Goal: Navigation & Orientation: Find specific page/section

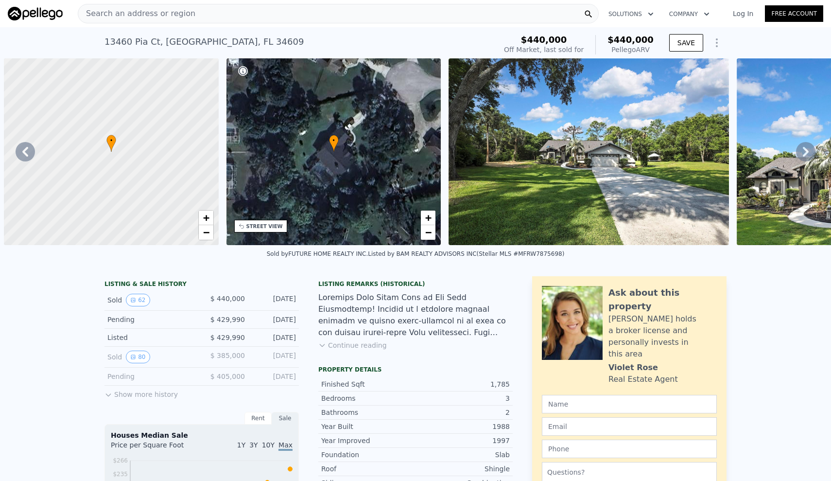
scroll to position [0, 4569]
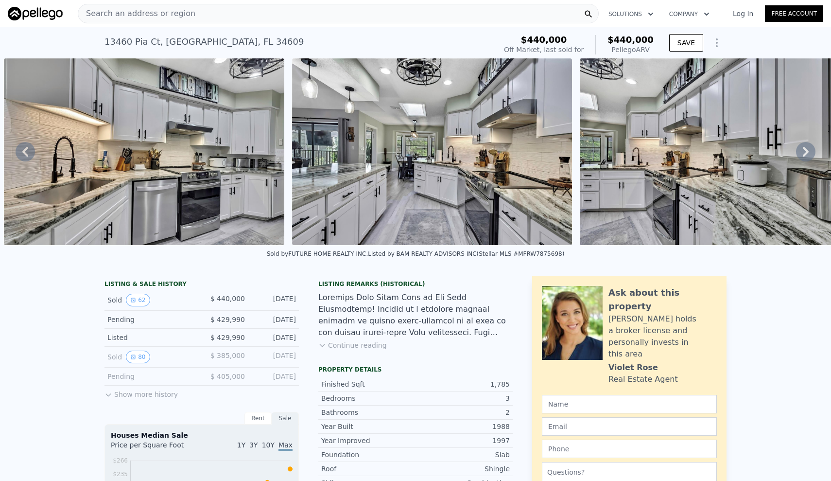
click at [803, 148] on icon at bounding box center [805, 151] width 19 height 19
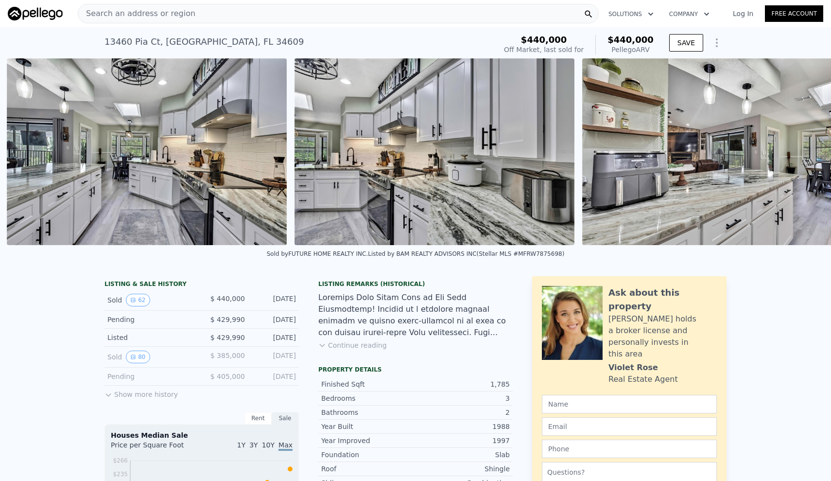
scroll to position [0, 4858]
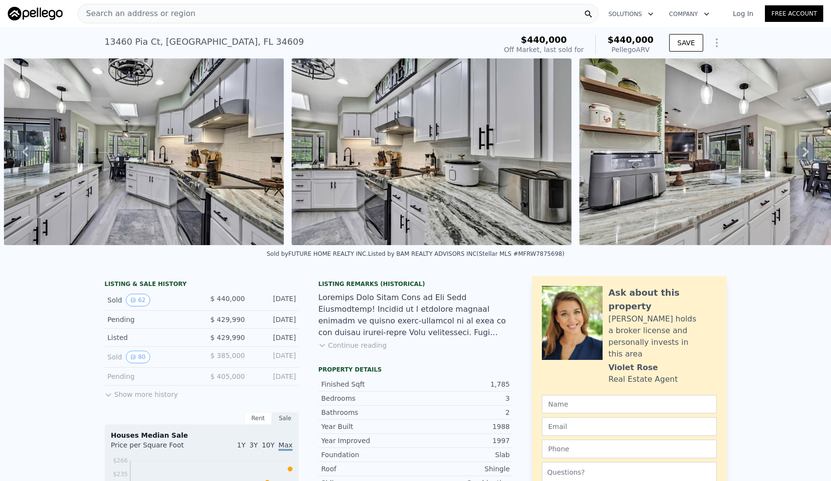
click at [804, 148] on icon at bounding box center [806, 152] width 6 height 10
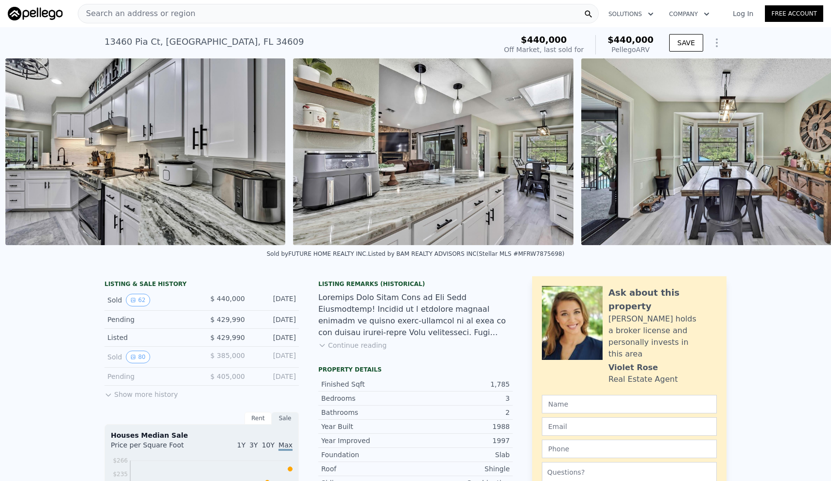
scroll to position [0, 5145]
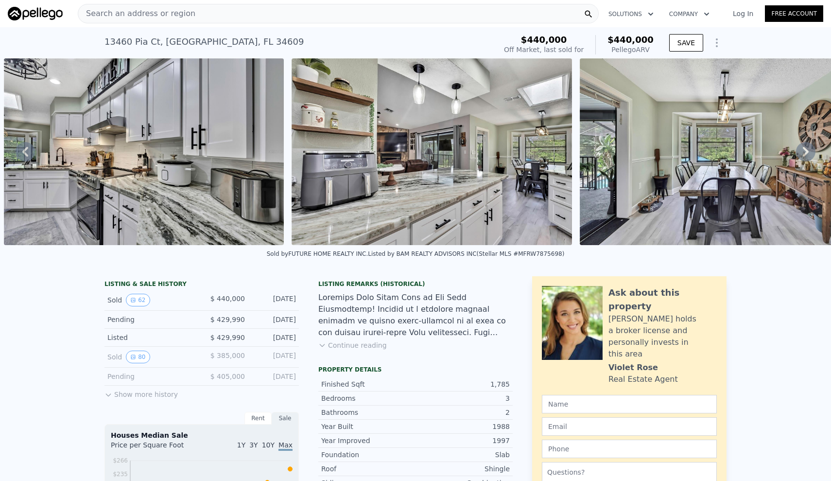
click at [804, 148] on icon at bounding box center [806, 152] width 6 height 10
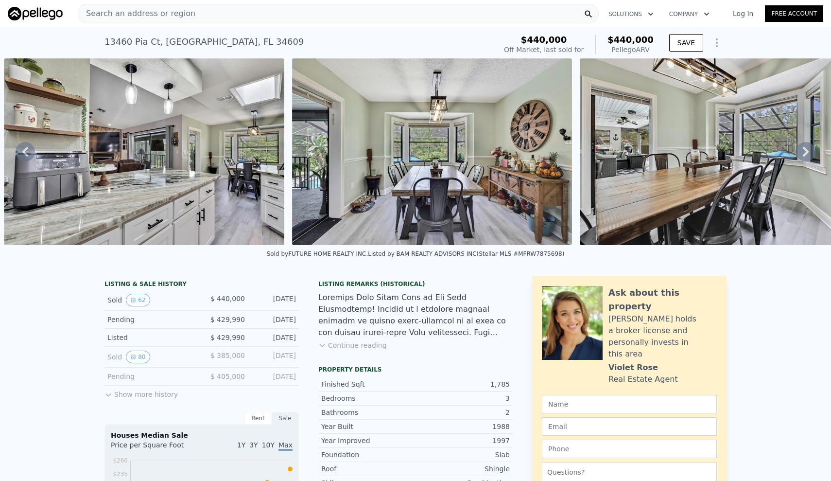
click at [804, 148] on icon at bounding box center [806, 152] width 6 height 10
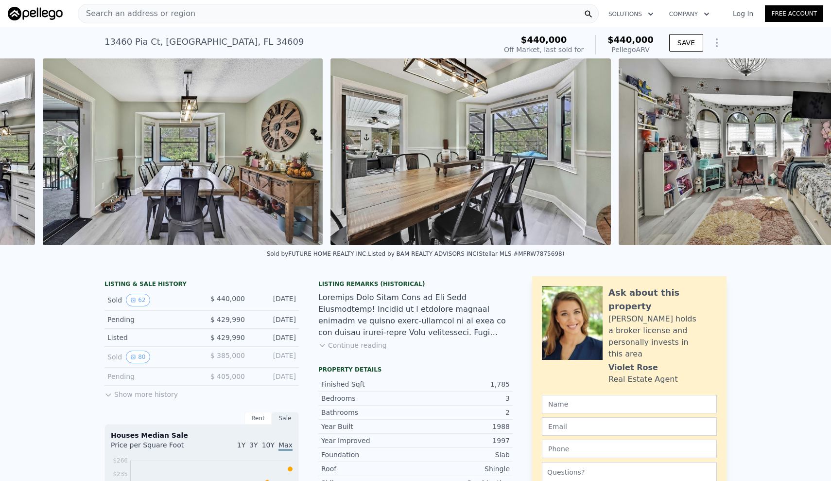
scroll to position [0, 5721]
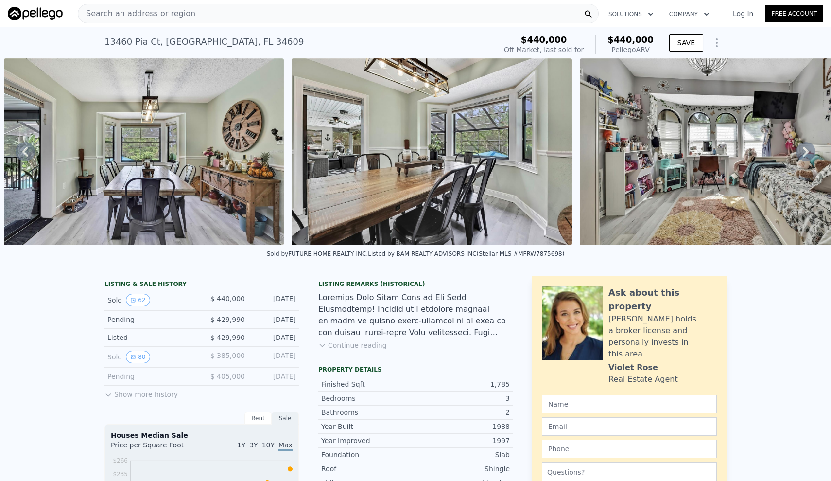
click at [804, 148] on icon at bounding box center [806, 152] width 6 height 10
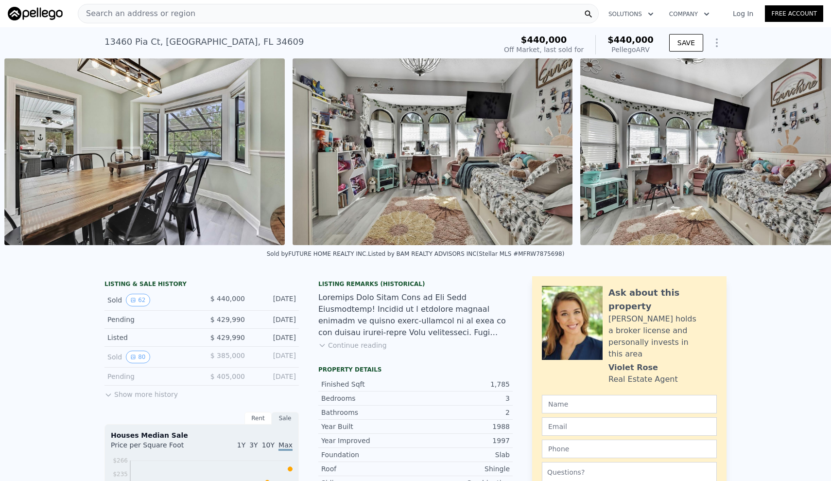
scroll to position [0, 6009]
click at [804, 148] on icon at bounding box center [806, 152] width 6 height 10
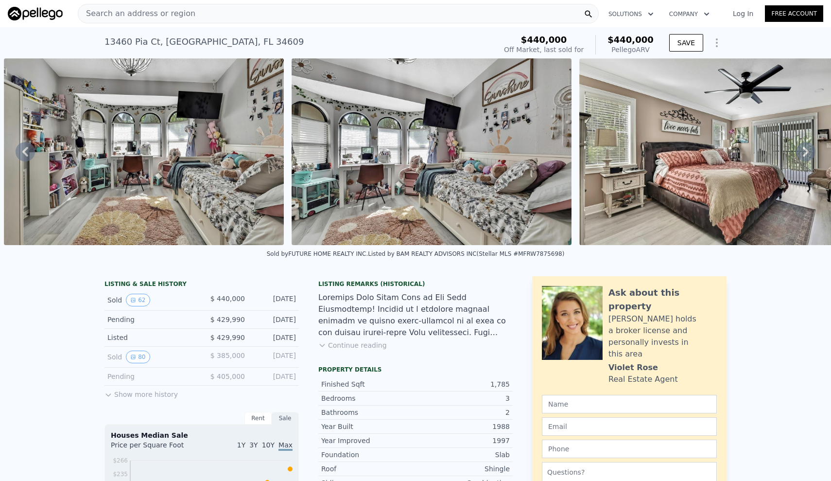
click at [804, 148] on icon at bounding box center [806, 152] width 6 height 10
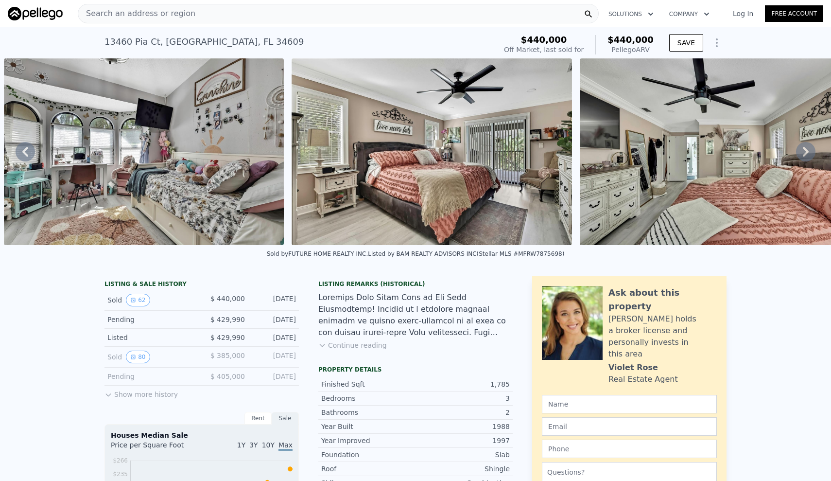
click at [804, 148] on icon at bounding box center [806, 152] width 6 height 10
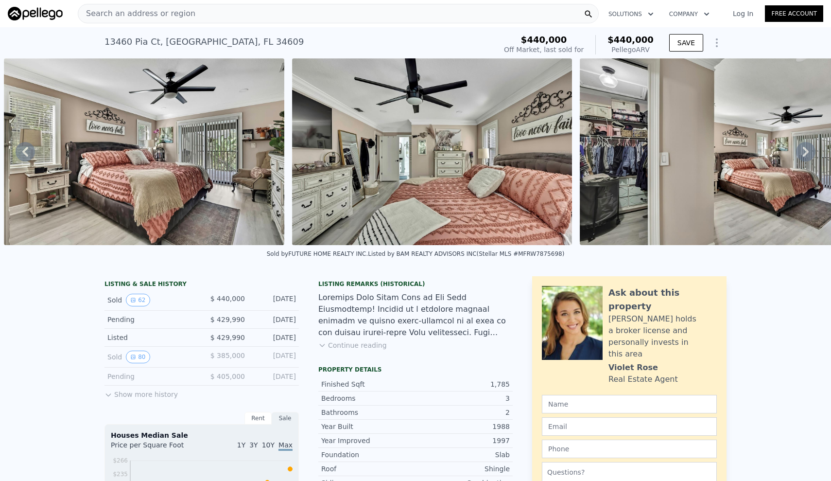
click at [802, 152] on icon at bounding box center [805, 151] width 19 height 19
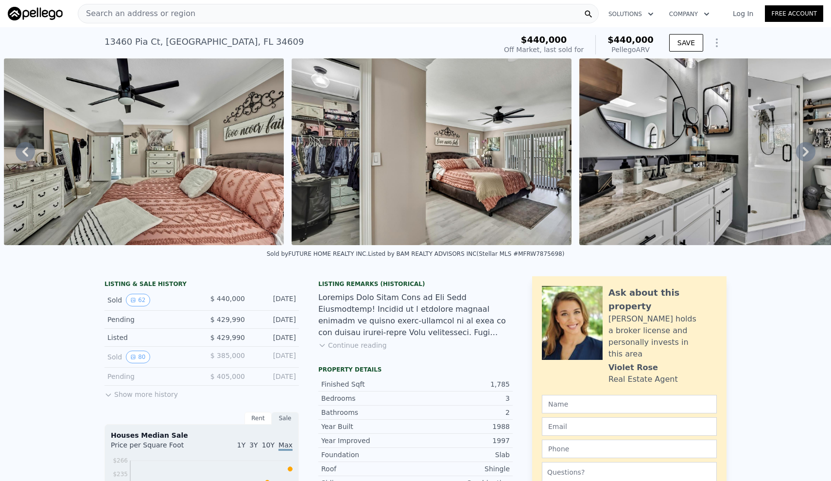
click at [804, 147] on icon at bounding box center [806, 152] width 6 height 10
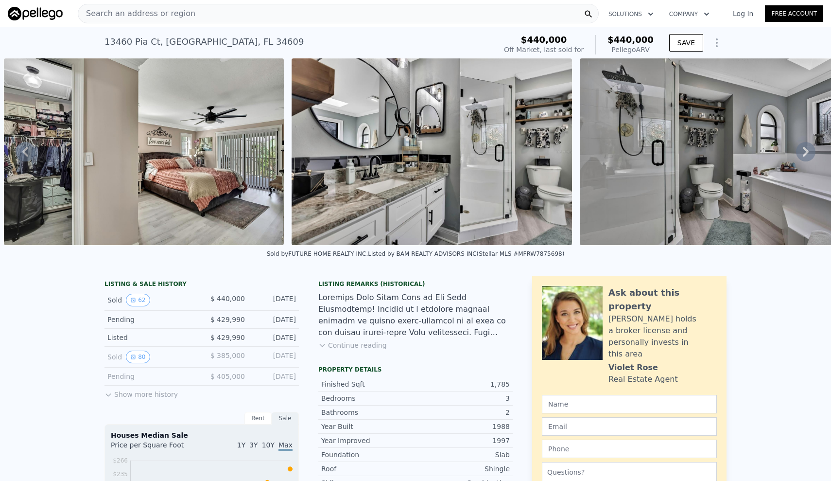
click at [804, 148] on icon at bounding box center [806, 152] width 6 height 10
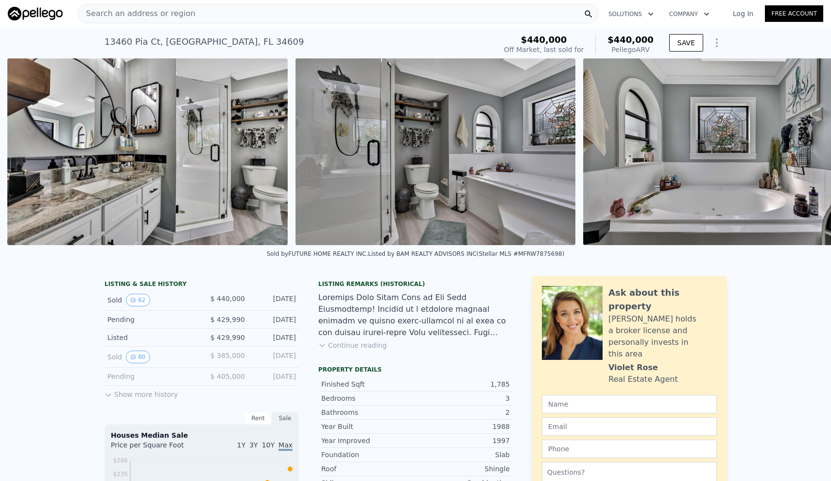
scroll to position [0, 7737]
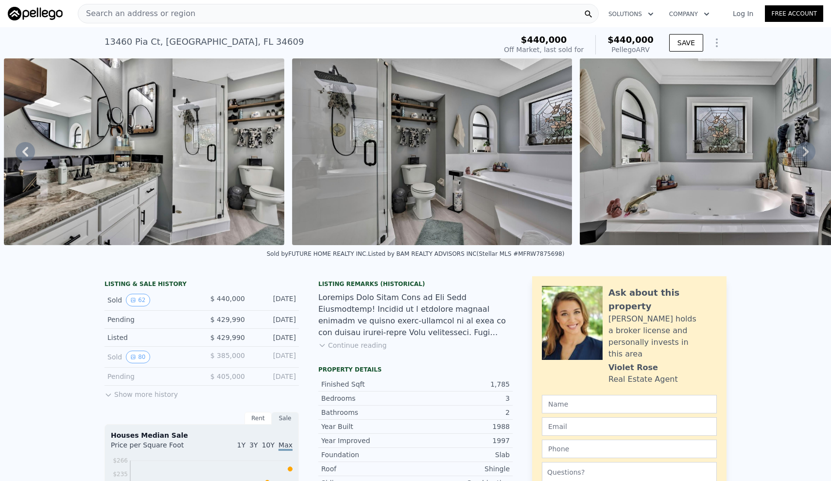
click at [804, 148] on icon at bounding box center [806, 152] width 6 height 10
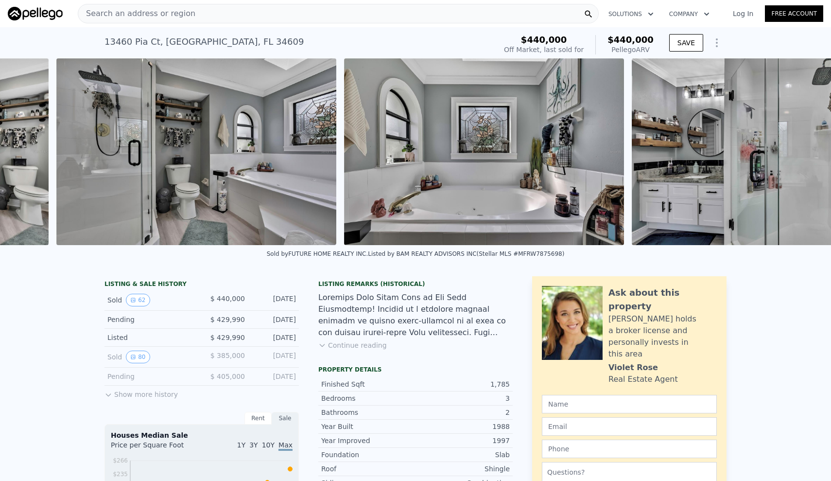
scroll to position [0, 8025]
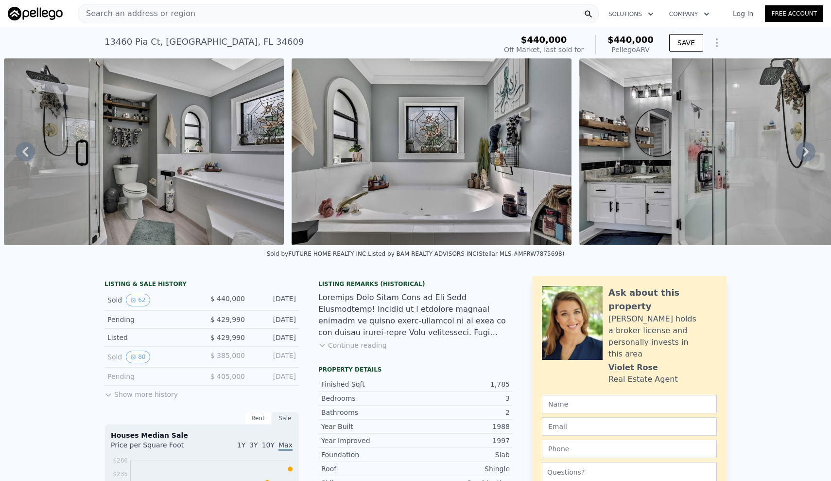
click at [804, 148] on icon at bounding box center [806, 152] width 6 height 10
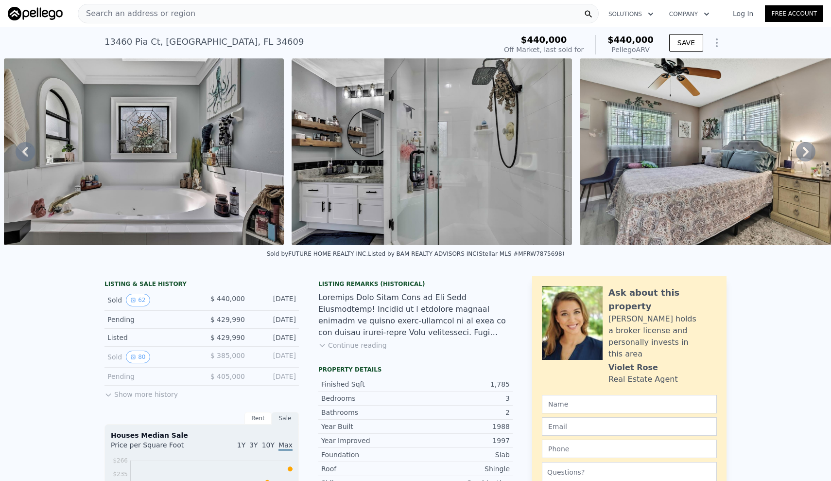
click at [804, 148] on icon at bounding box center [806, 152] width 6 height 10
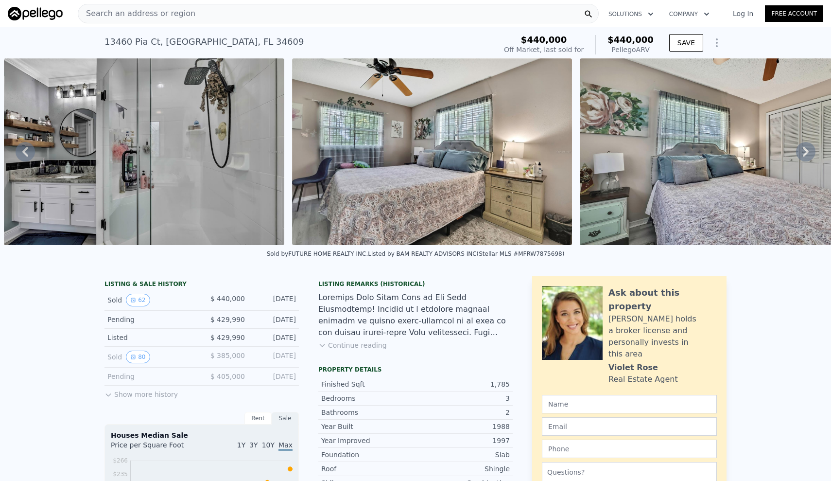
click at [804, 148] on icon at bounding box center [806, 152] width 6 height 10
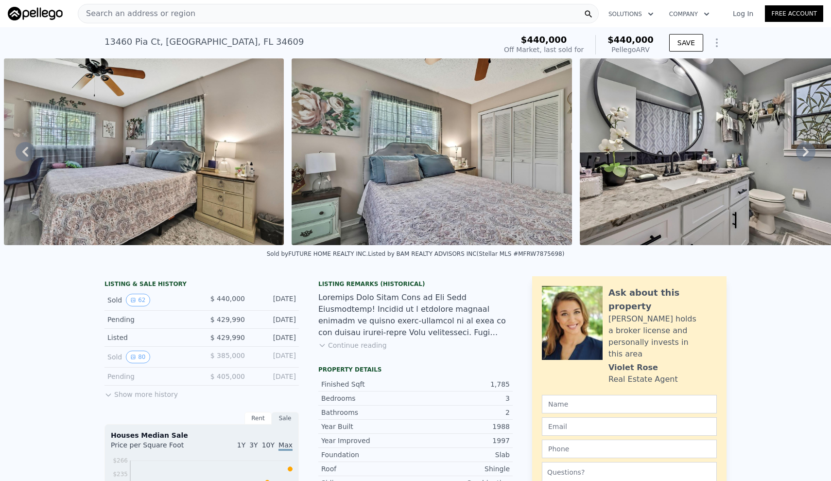
scroll to position [0, 9177]
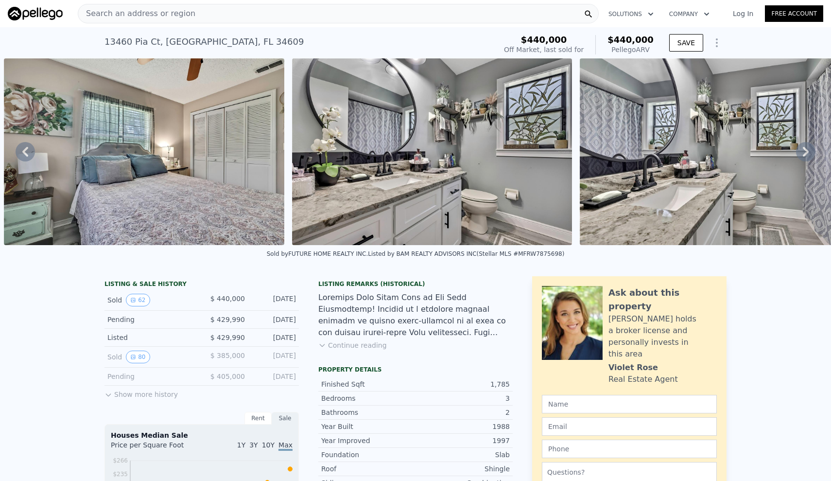
click at [804, 148] on icon at bounding box center [806, 152] width 6 height 10
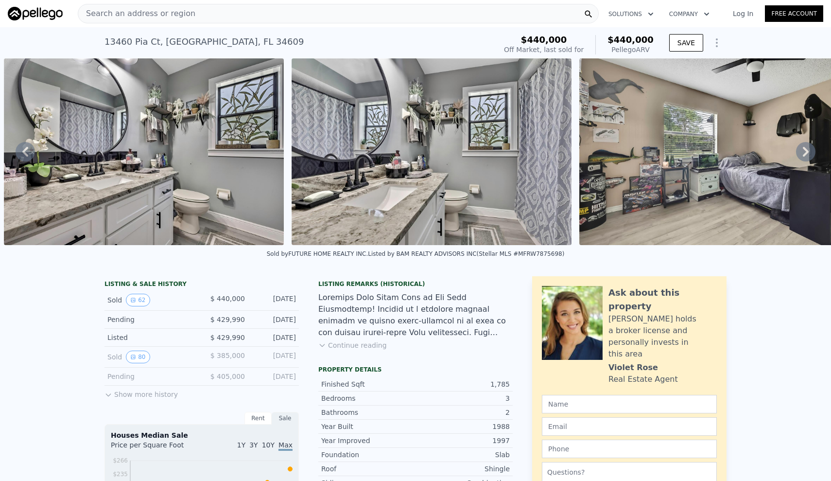
click at [804, 148] on icon at bounding box center [806, 152] width 6 height 10
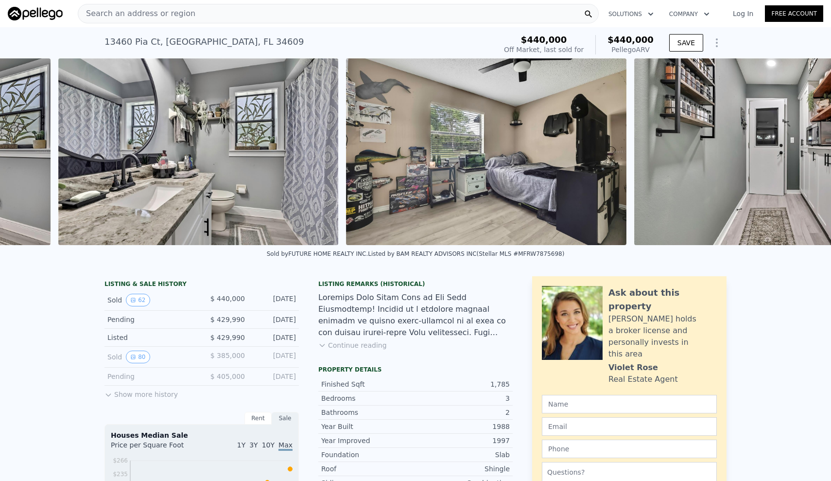
scroll to position [0, 9753]
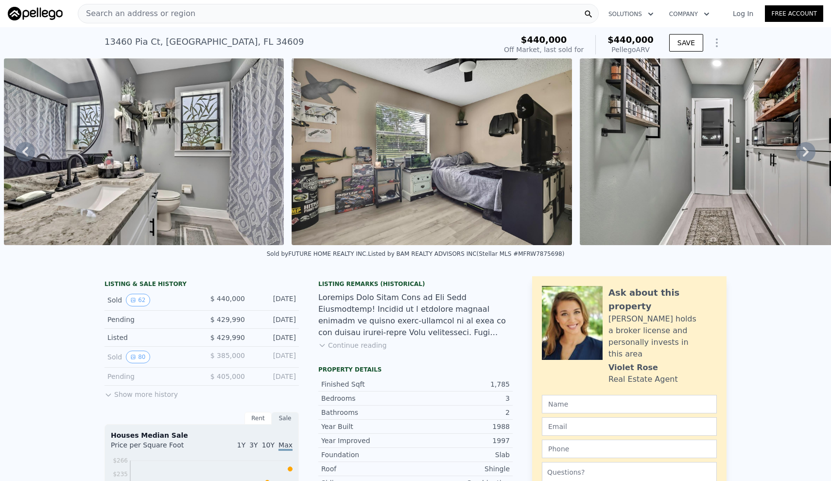
click at [804, 148] on icon at bounding box center [806, 152] width 6 height 10
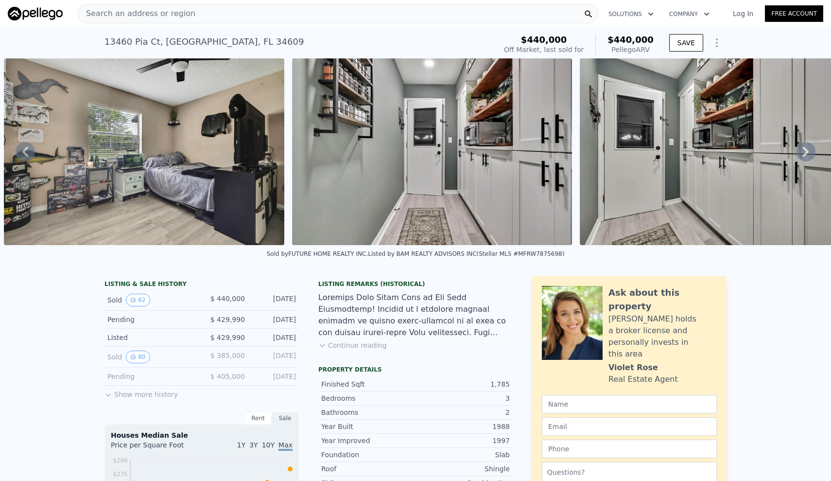
click at [804, 148] on icon at bounding box center [806, 152] width 6 height 10
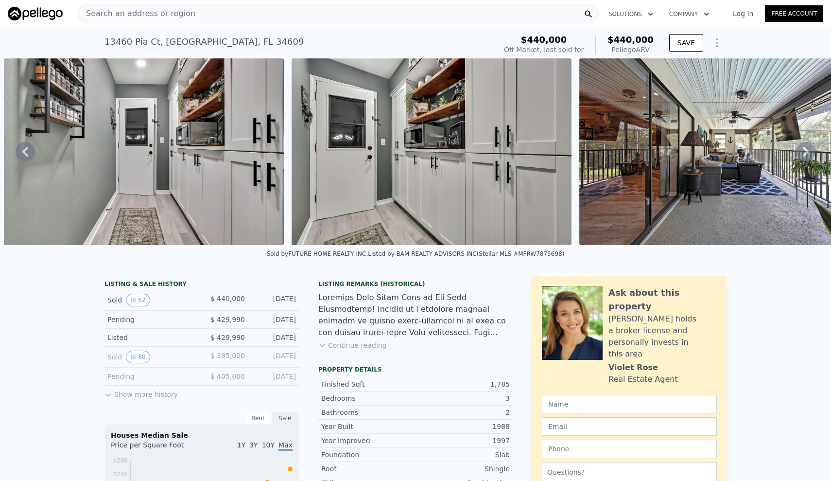
click at [804, 148] on icon at bounding box center [806, 152] width 6 height 10
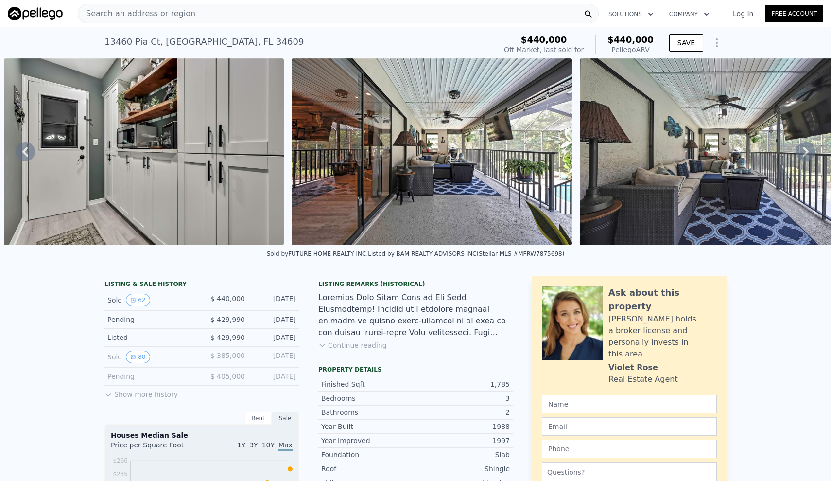
click at [804, 148] on icon at bounding box center [806, 152] width 6 height 10
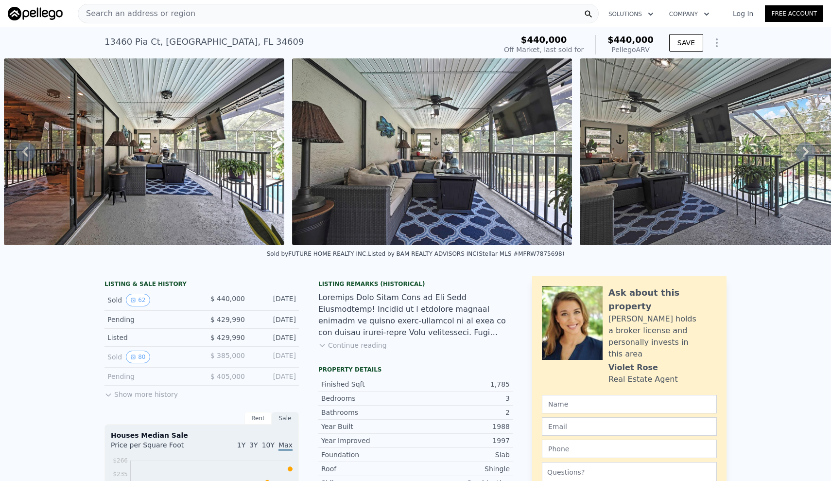
scroll to position [0, 0]
